Goal: Transaction & Acquisition: Book appointment/travel/reservation

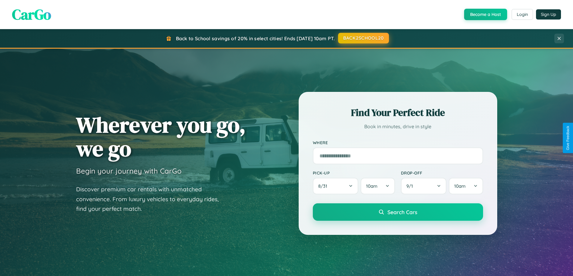
click at [363, 38] on button "BACK2SCHOOL20" at bounding box center [363, 38] width 51 height 11
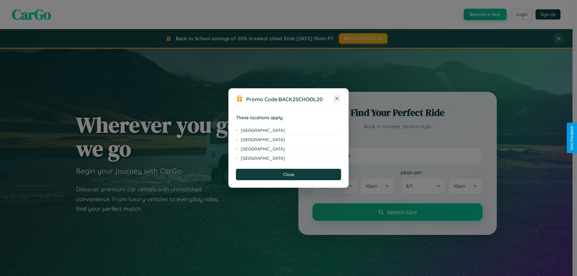
click at [337, 99] on icon at bounding box center [337, 98] width 3 height 3
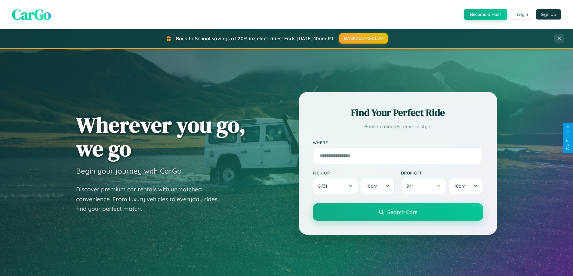
scroll to position [259, 0]
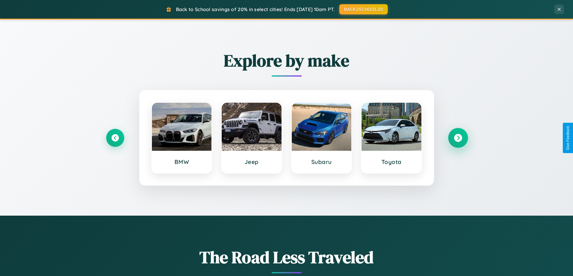
click at [458, 138] on icon at bounding box center [458, 138] width 8 height 8
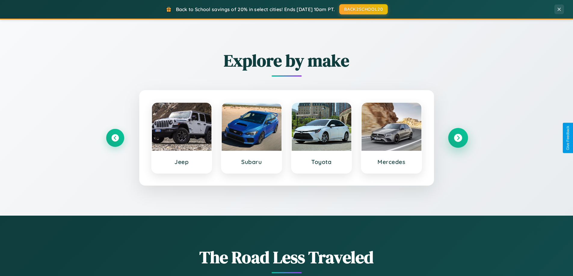
click at [458, 138] on icon at bounding box center [458, 138] width 8 height 8
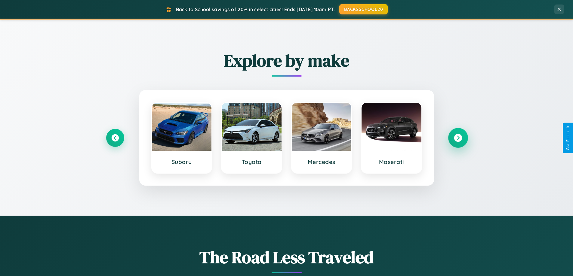
click at [458, 138] on icon at bounding box center [458, 138] width 8 height 8
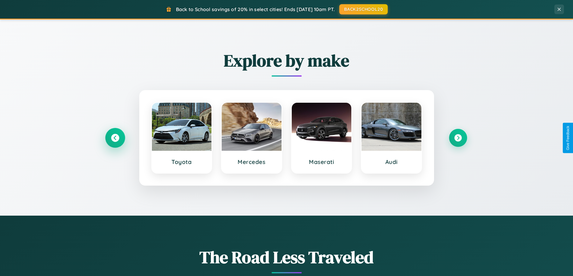
click at [115, 138] on icon at bounding box center [115, 138] width 8 height 8
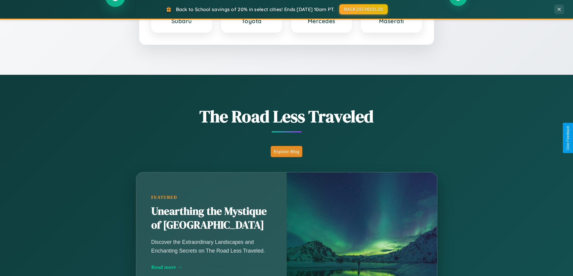
scroll to position [966, 0]
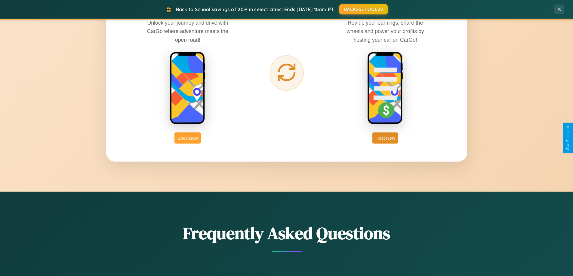
click at [188, 138] on button "Book Now" at bounding box center [187, 138] width 26 height 11
